Goal: Task Accomplishment & Management: Use online tool/utility

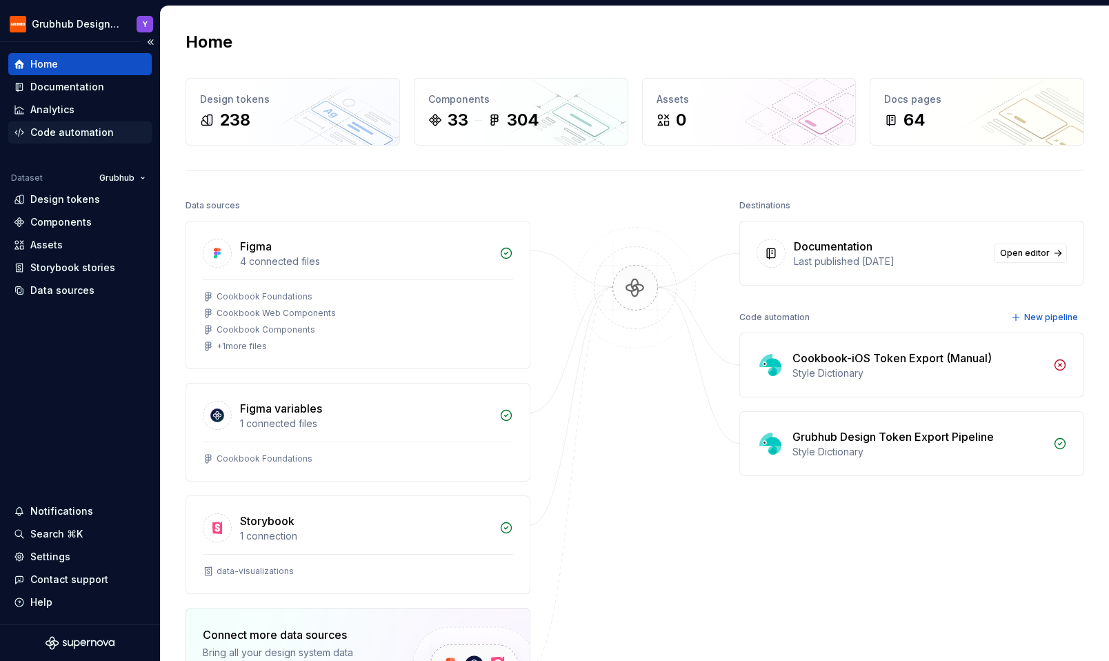
click at [72, 135] on div "Code automation" at bounding box center [71, 133] width 83 height 14
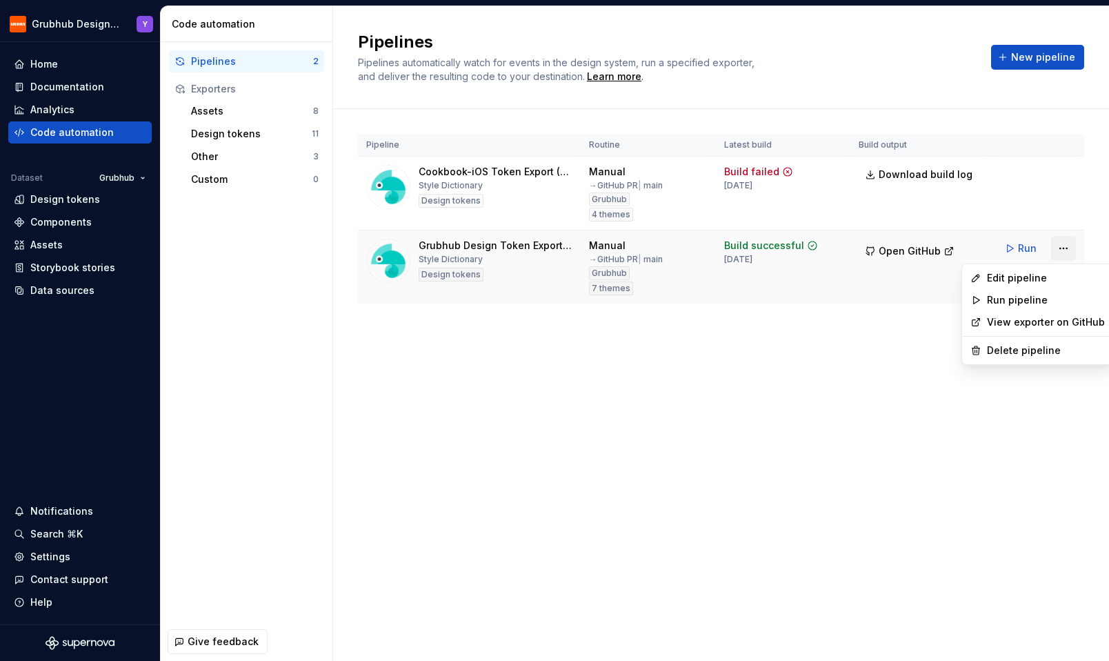
click at [1070, 247] on html "Grubhub Design System Y Home Documentation Analytics Code automation Dataset Gr…" at bounding box center [554, 330] width 1109 height 661
click at [1036, 281] on div "Edit pipeline" at bounding box center [1046, 278] width 118 height 14
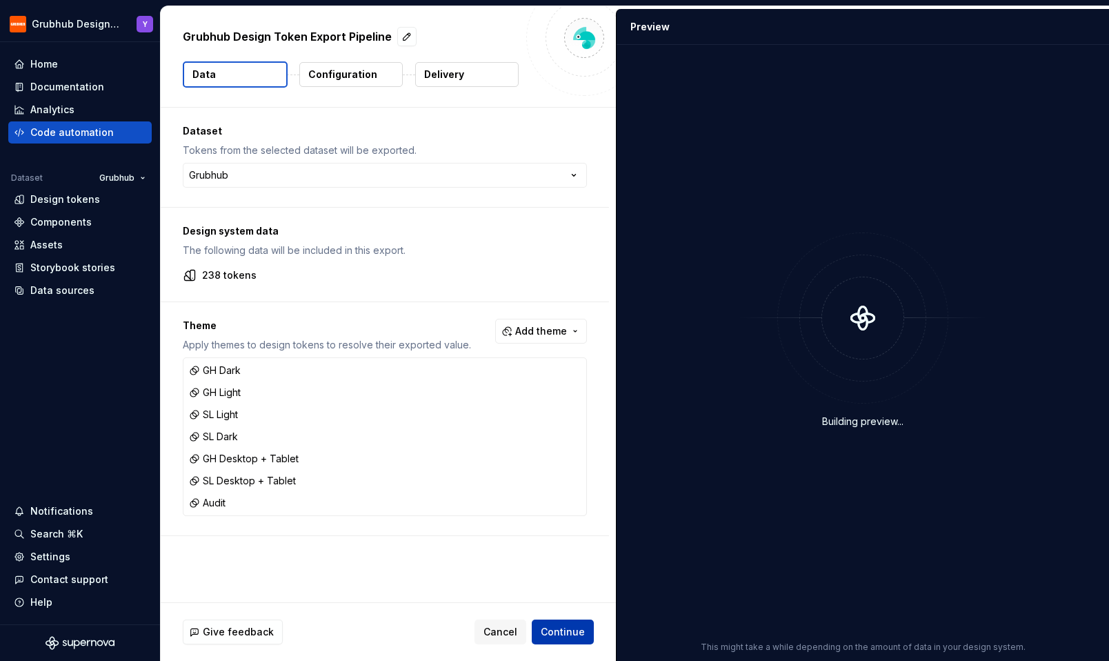
click at [569, 633] on span "Continue" at bounding box center [563, 632] width 44 height 14
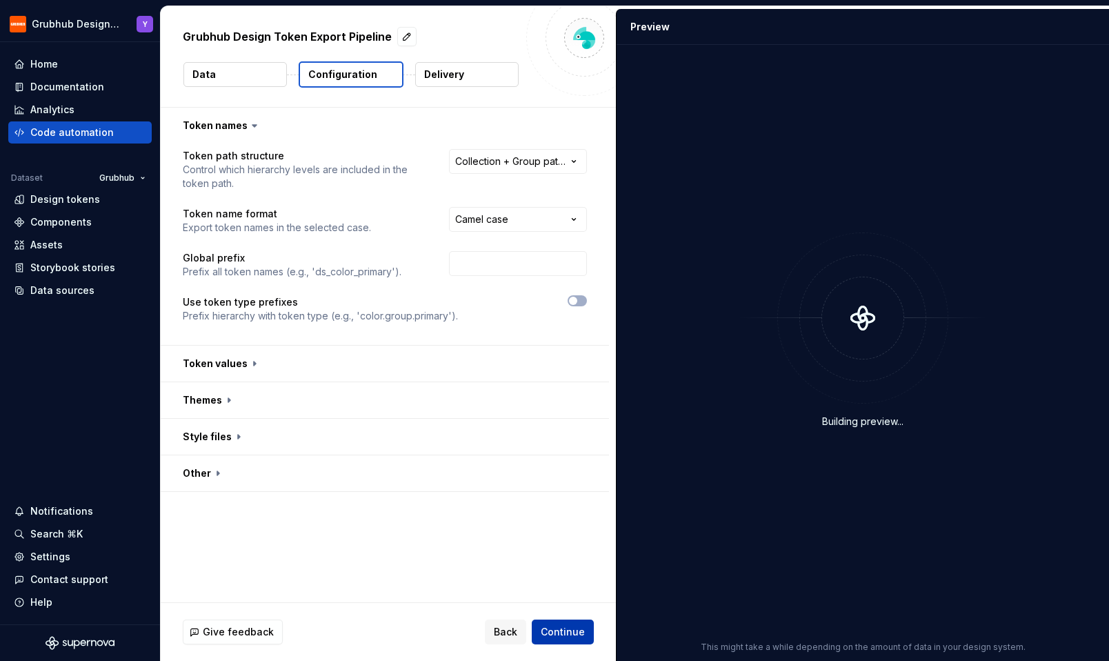
click at [569, 633] on span "Continue" at bounding box center [563, 632] width 44 height 14
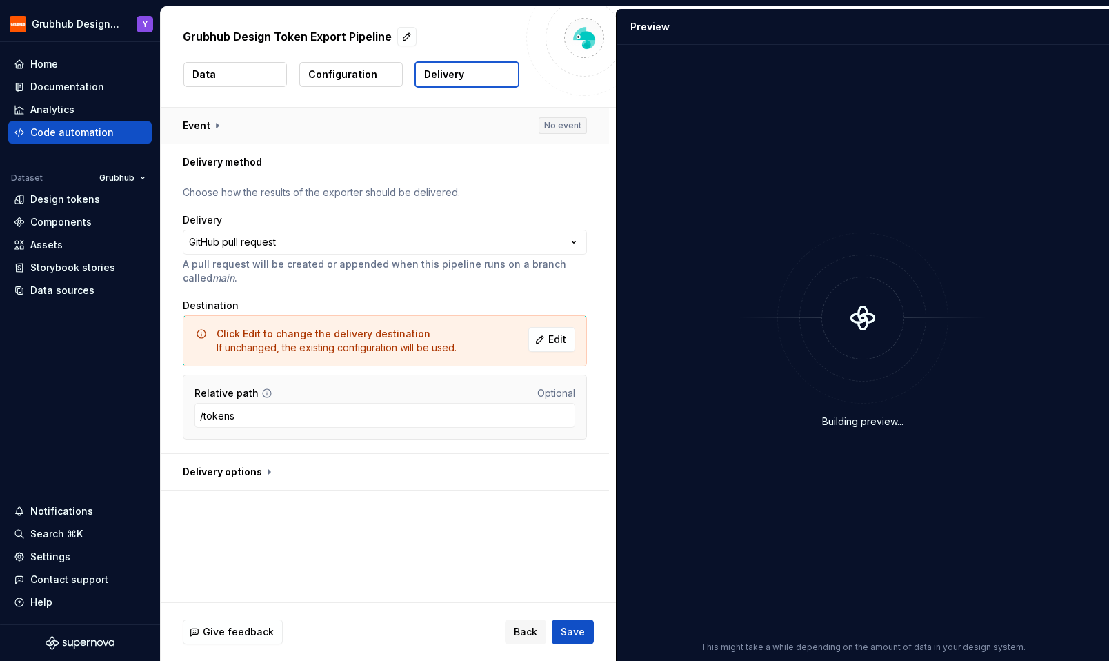
click at [569, 123] on button "button" at bounding box center [385, 126] width 448 height 36
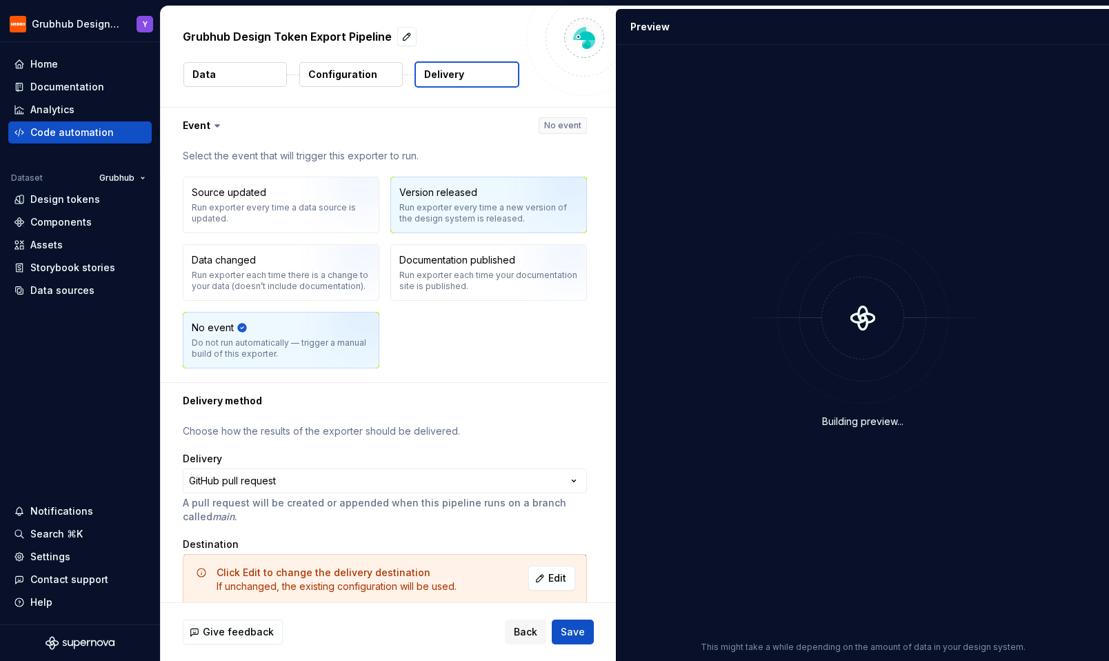
click at [506, 193] on div "Version released Run exporter every time a new version of the design system is …" at bounding box center [488, 205] width 179 height 39
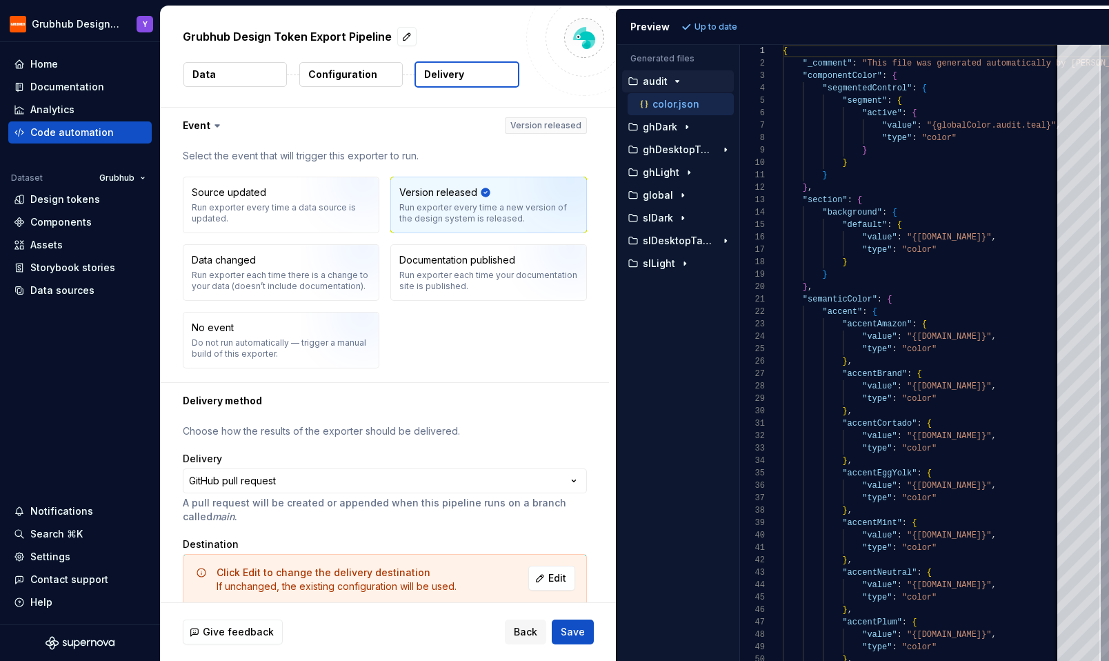
type button "OnVersionReleased"
